Goal: Find contact information: Find contact information

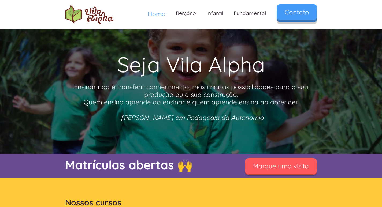
click at [314, 18] on link "Contato" at bounding box center [297, 12] width 40 height 16
